Goal: Task Accomplishment & Management: Complete application form

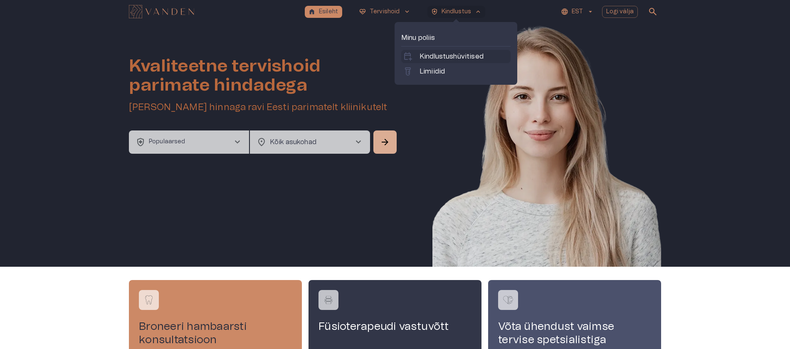
click at [440, 54] on p "Kindlustushüvitised" at bounding box center [451, 57] width 64 height 10
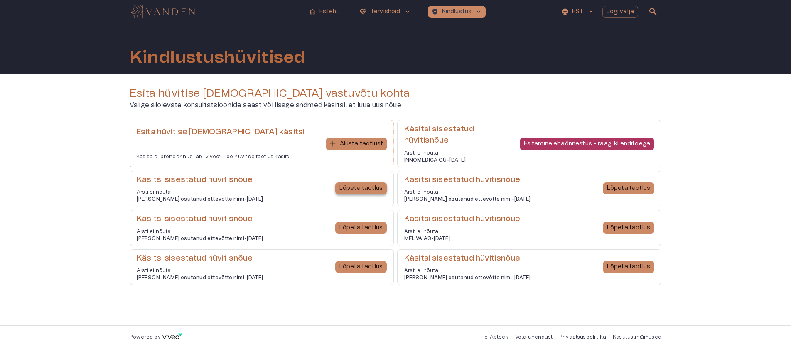
click at [363, 193] on button "Lõpeta taotlus" at bounding box center [361, 188] width 52 height 12
click at [735, 91] on div "Esita hüvitise taotlus vastuvõtu kohta Valige allolevate konsultatsioonide seas…" at bounding box center [395, 200] width 791 height 252
